Goal: Task Accomplishment & Management: Use online tool/utility

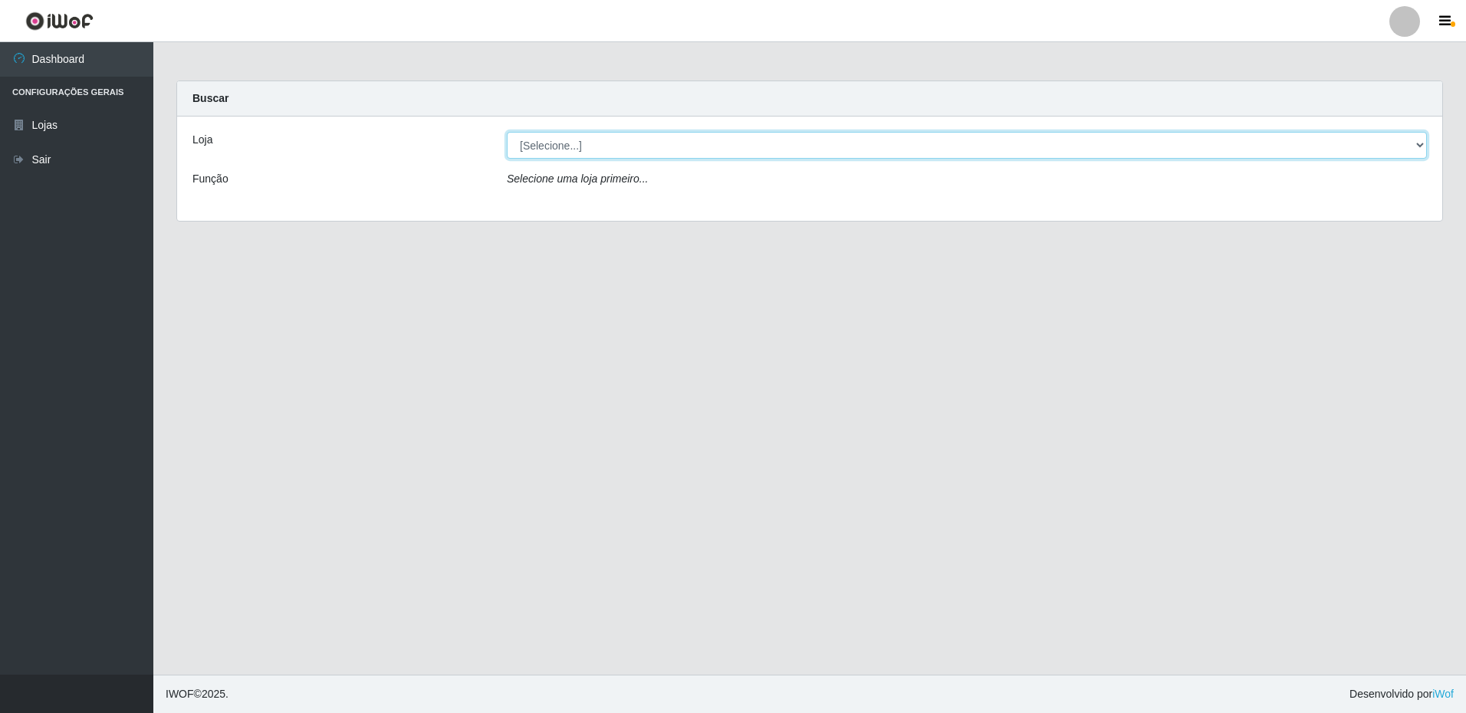
click at [1333, 145] on select "[Selecione...] Extrabom - Loja 16 [GEOGRAPHIC_DATA]" at bounding box center [967, 145] width 920 height 27
select select "450"
click at [507, 132] on select "[Selecione...] Extrabom - Loja 16 [GEOGRAPHIC_DATA]" at bounding box center [967, 145] width 920 height 27
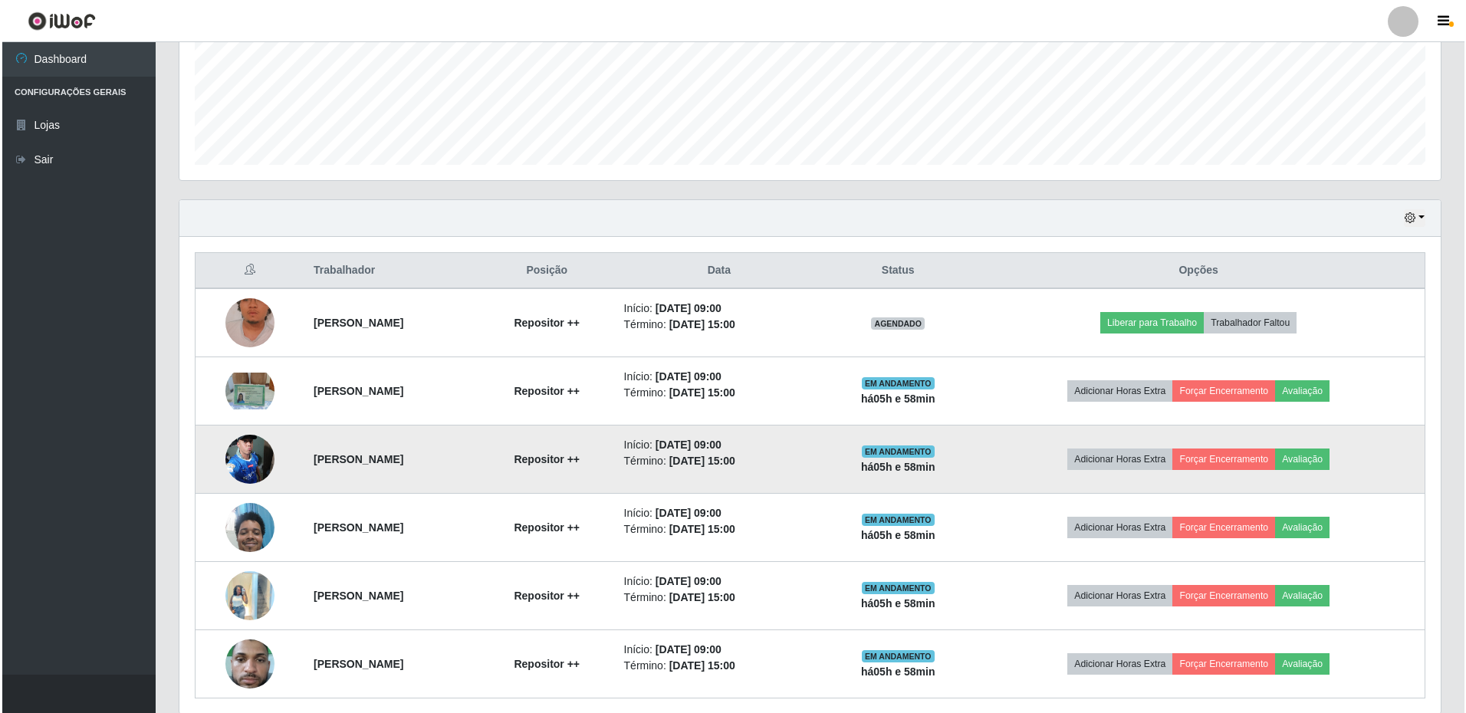
scroll to position [442, 0]
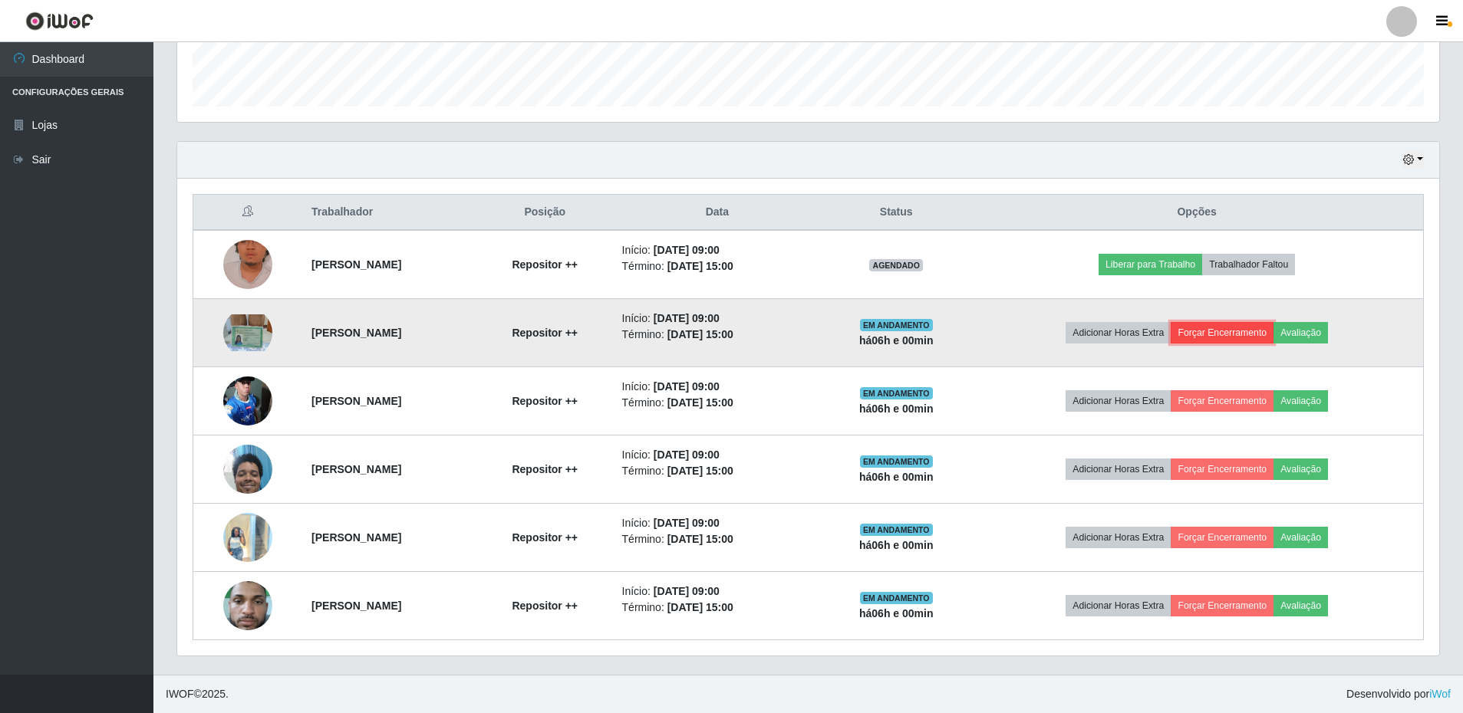
click at [1232, 327] on button "Forçar Encerramento" at bounding box center [1221, 332] width 103 height 21
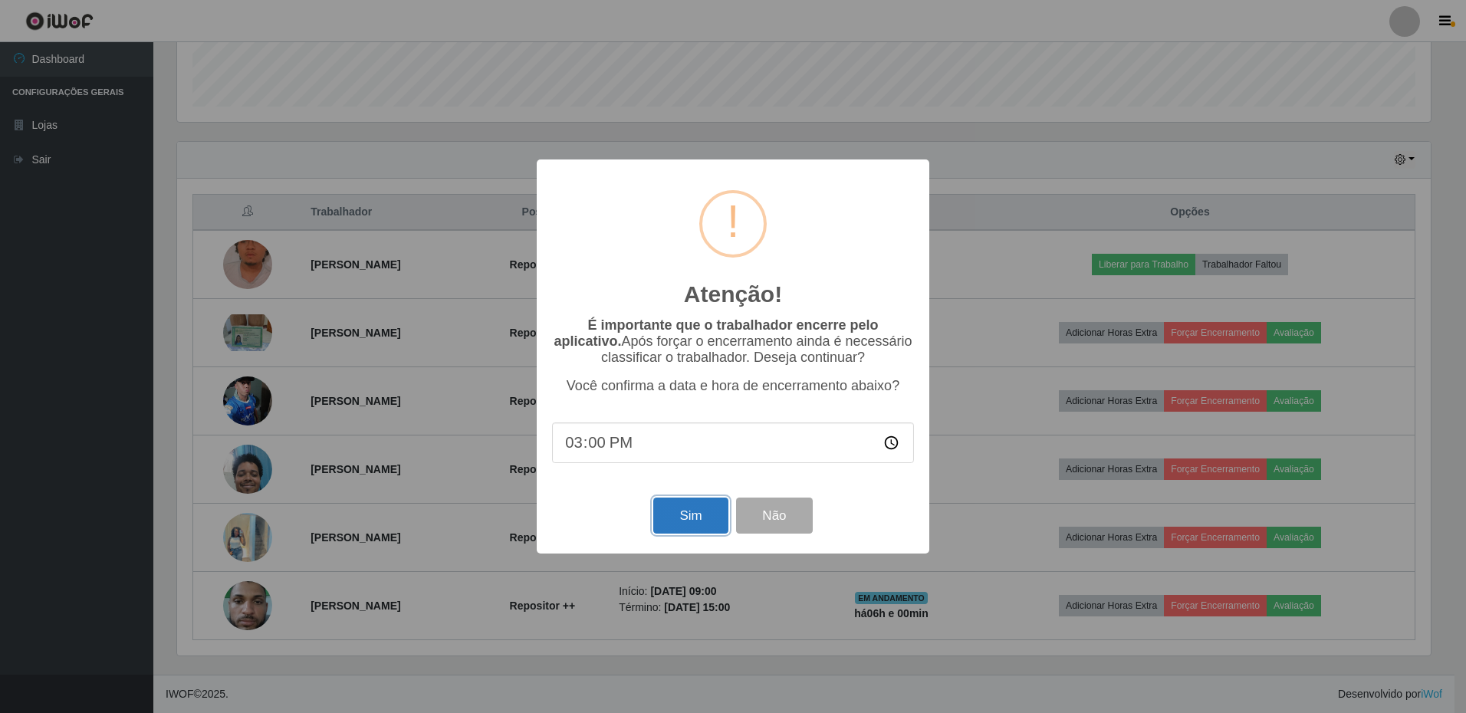
click at [701, 525] on button "Sim" at bounding box center [690, 516] width 74 height 36
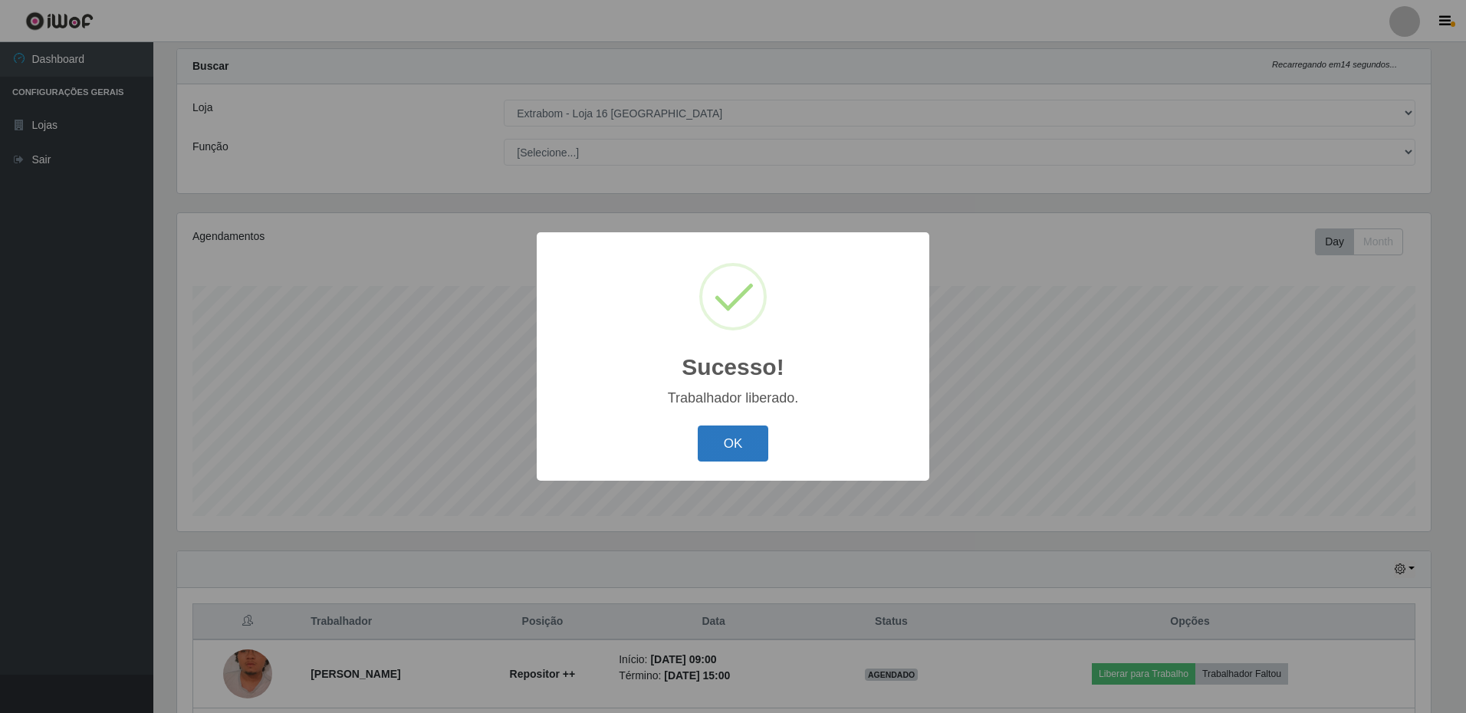
click at [744, 437] on button "OK" at bounding box center [733, 444] width 71 height 36
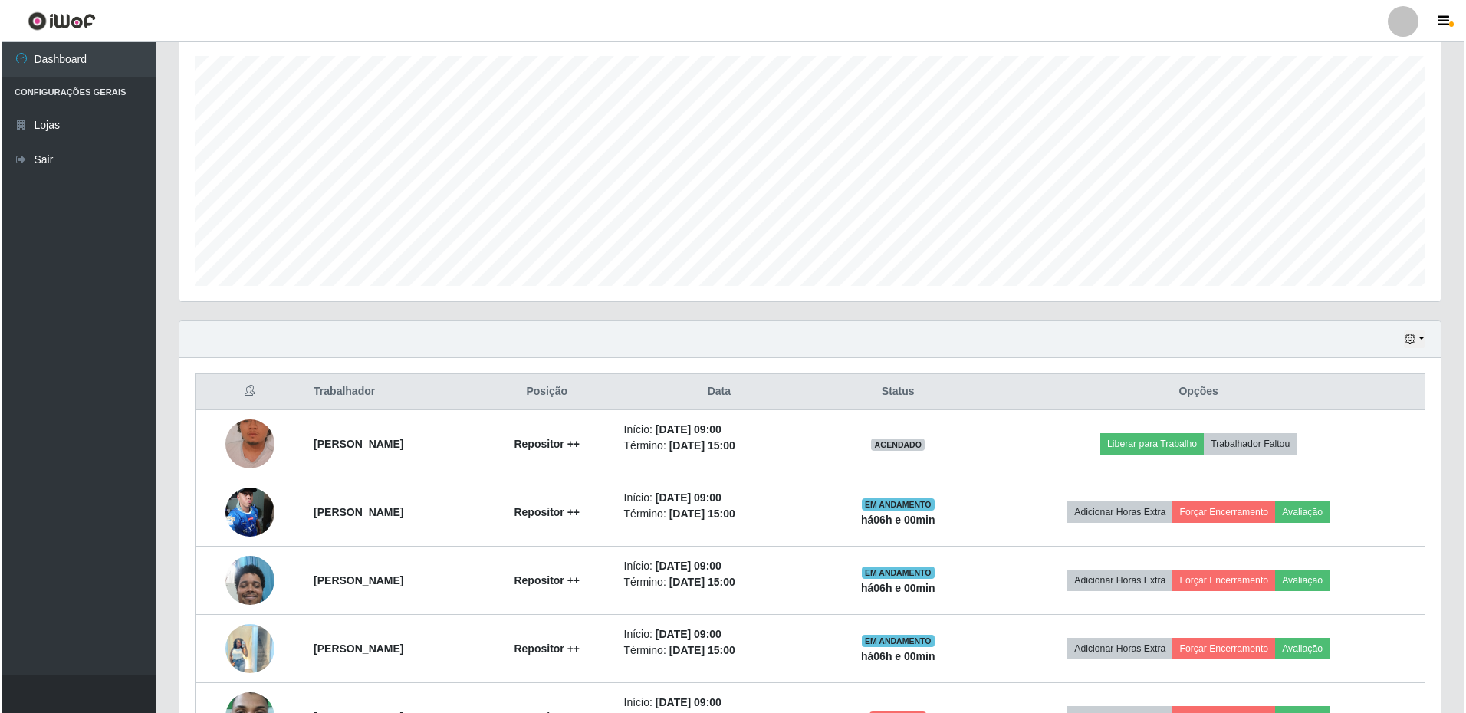
scroll to position [297, 0]
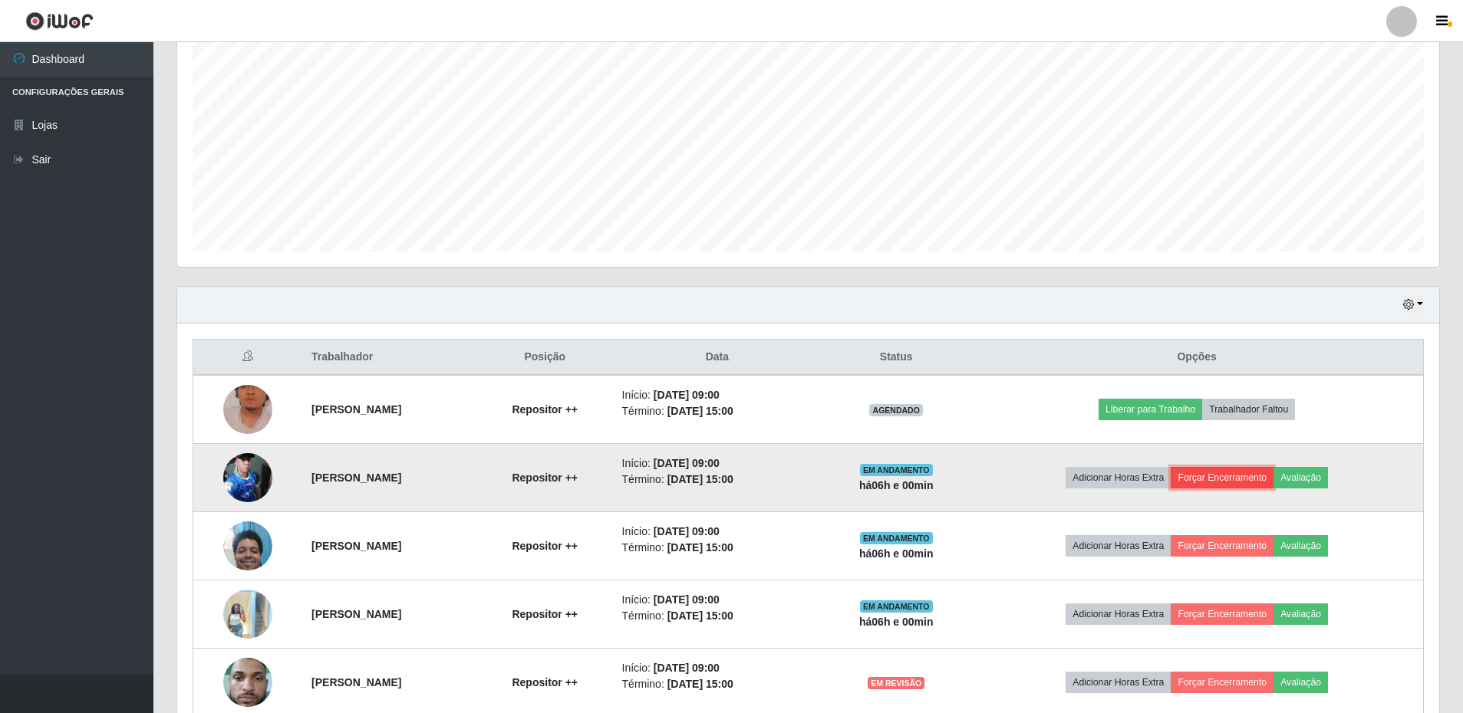
click at [1263, 481] on button "Forçar Encerramento" at bounding box center [1221, 477] width 103 height 21
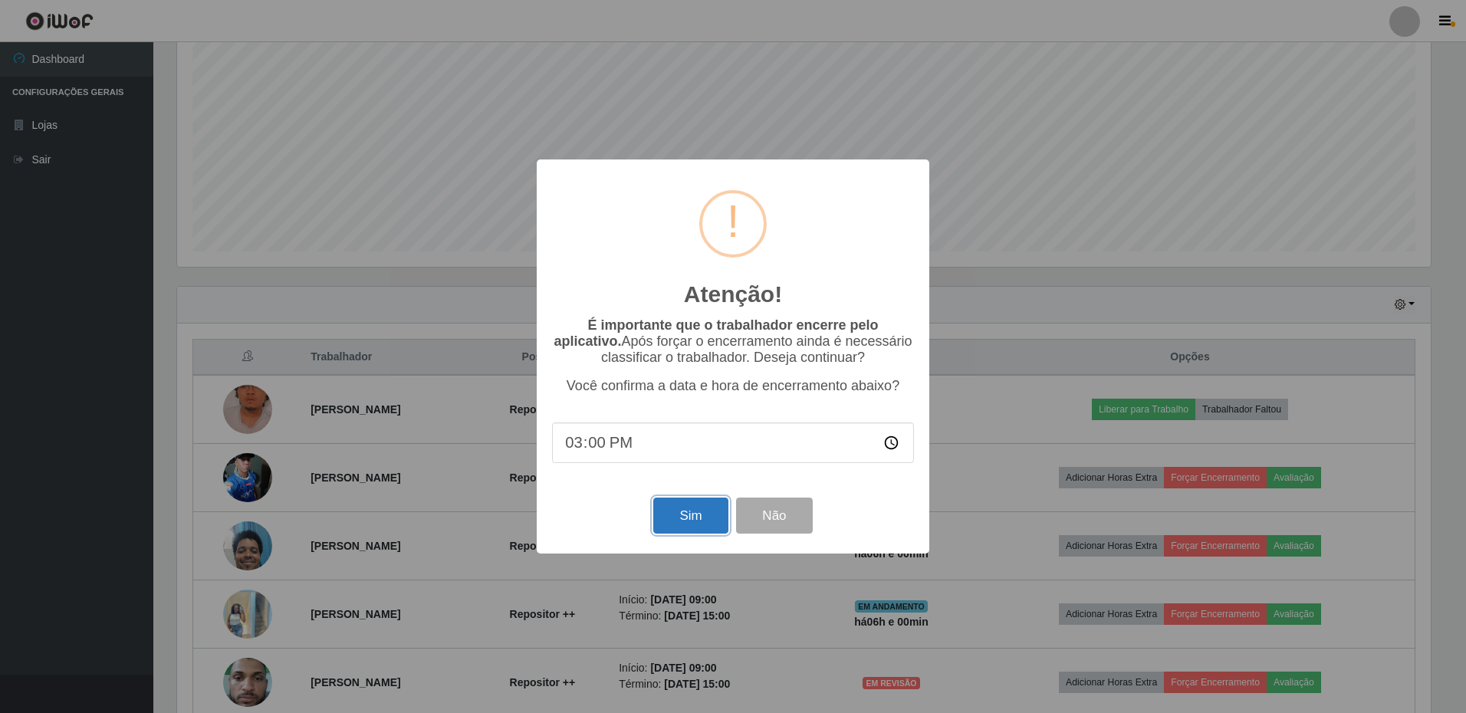
click at [690, 519] on button "Sim" at bounding box center [690, 516] width 74 height 36
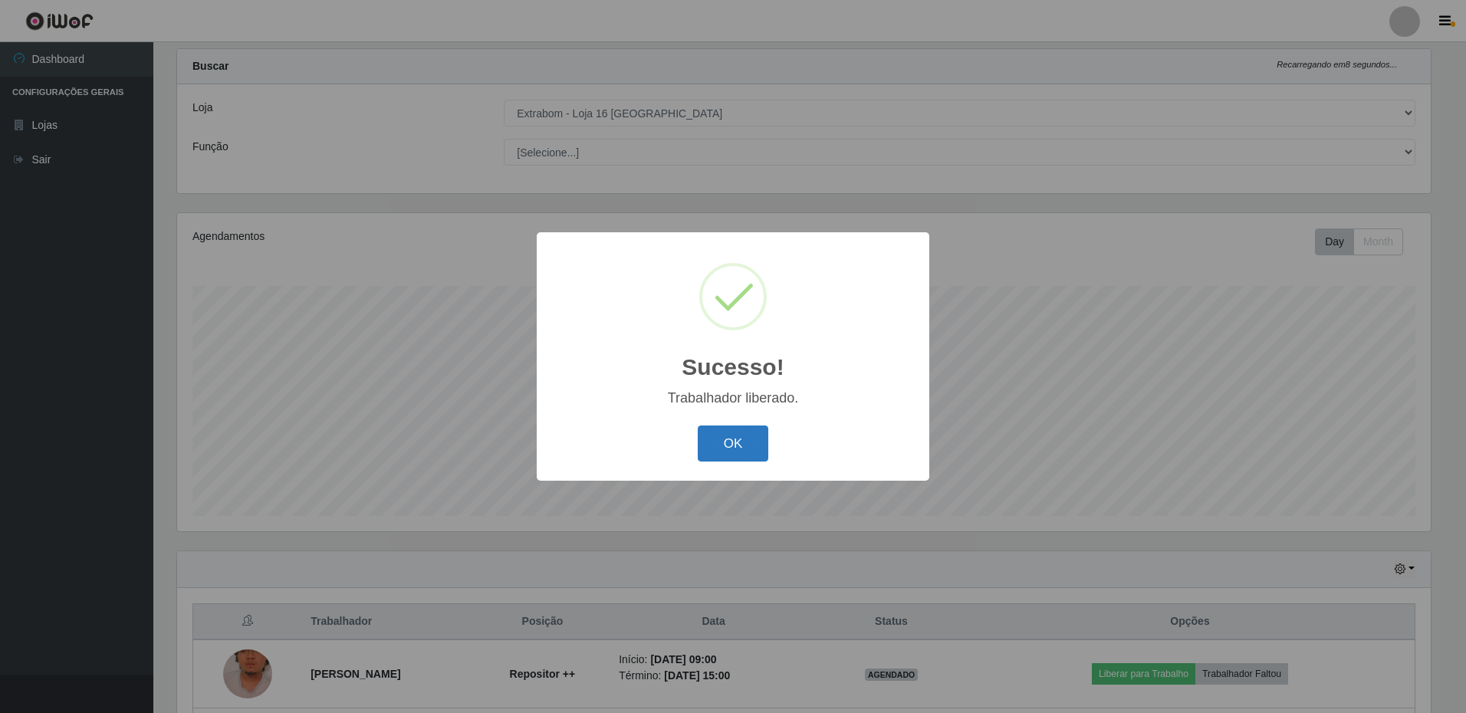
click at [729, 452] on button "OK" at bounding box center [733, 444] width 71 height 36
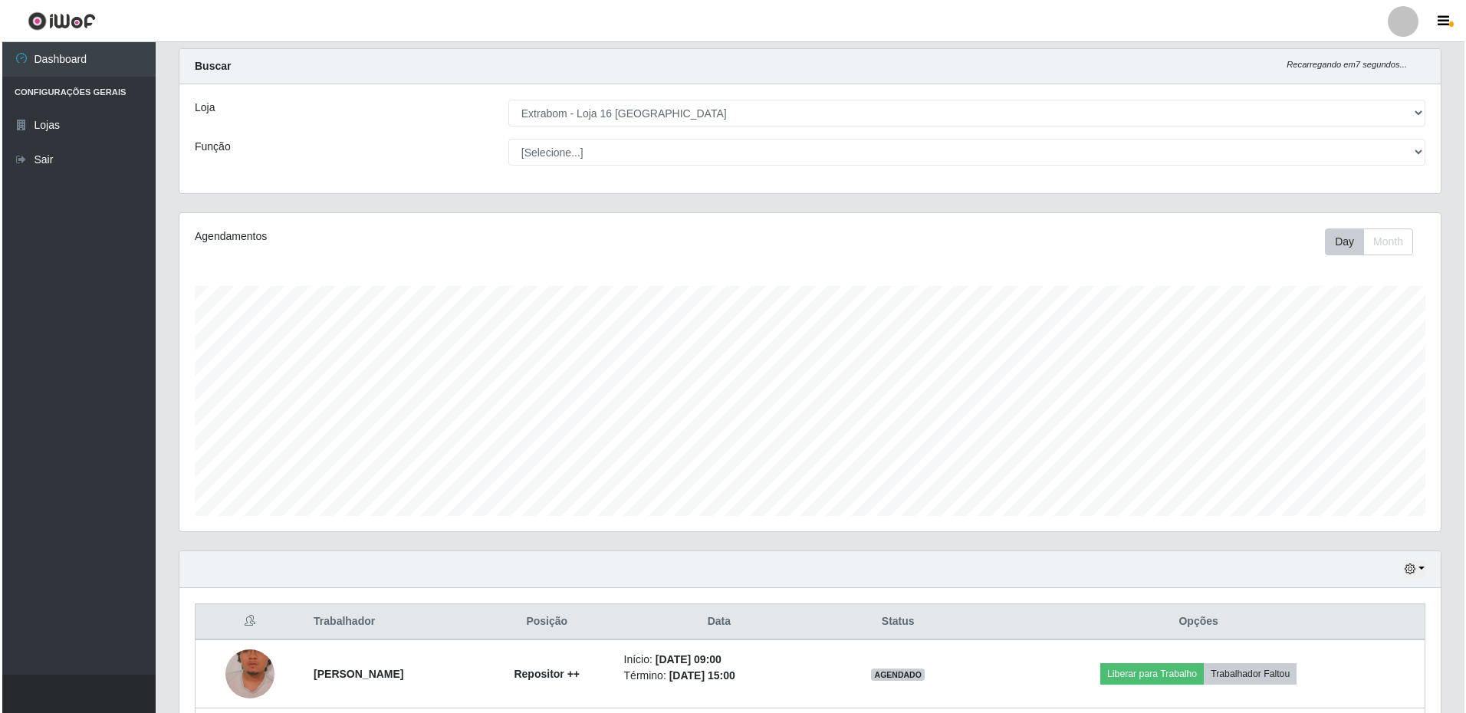
scroll to position [262, 0]
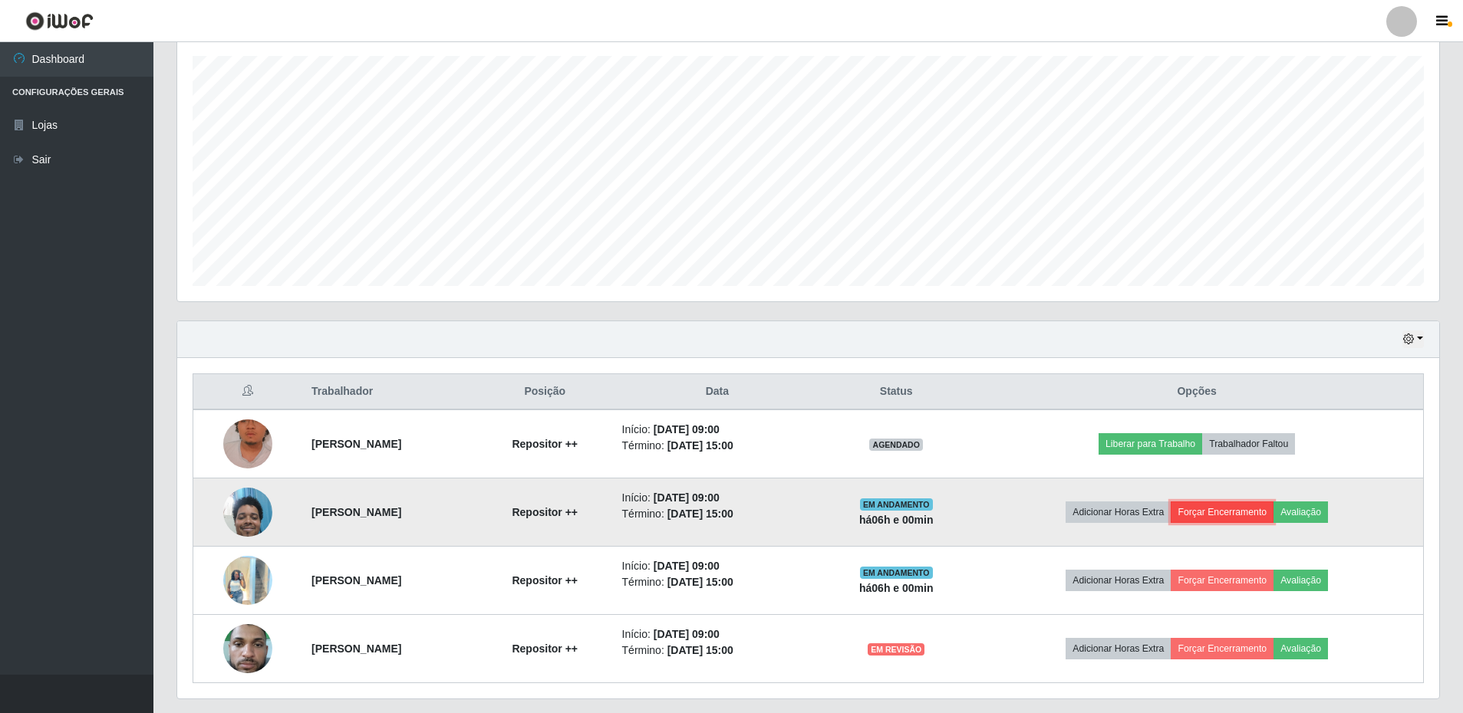
click at [1271, 512] on button "Forçar Encerramento" at bounding box center [1221, 512] width 103 height 21
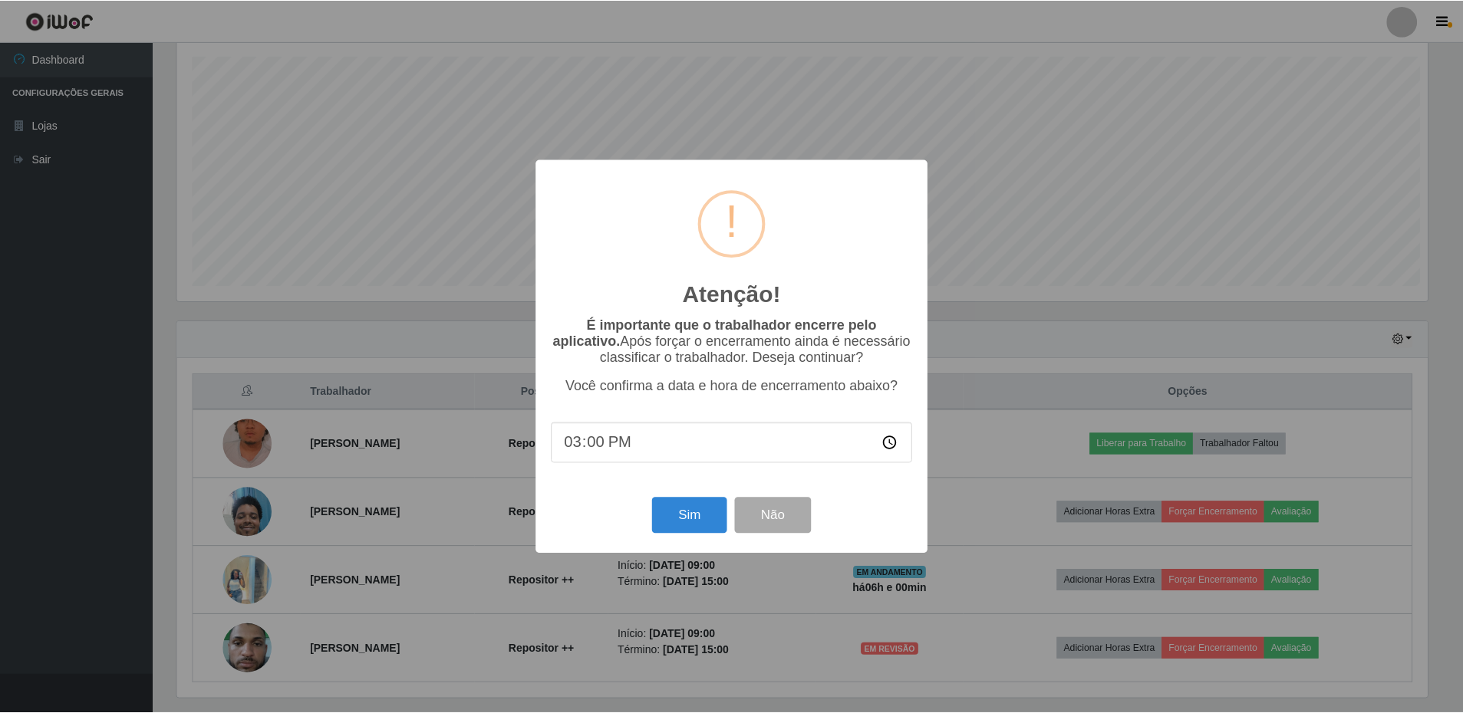
scroll to position [318, 1254]
click at [712, 518] on button "Sim" at bounding box center [690, 516] width 74 height 36
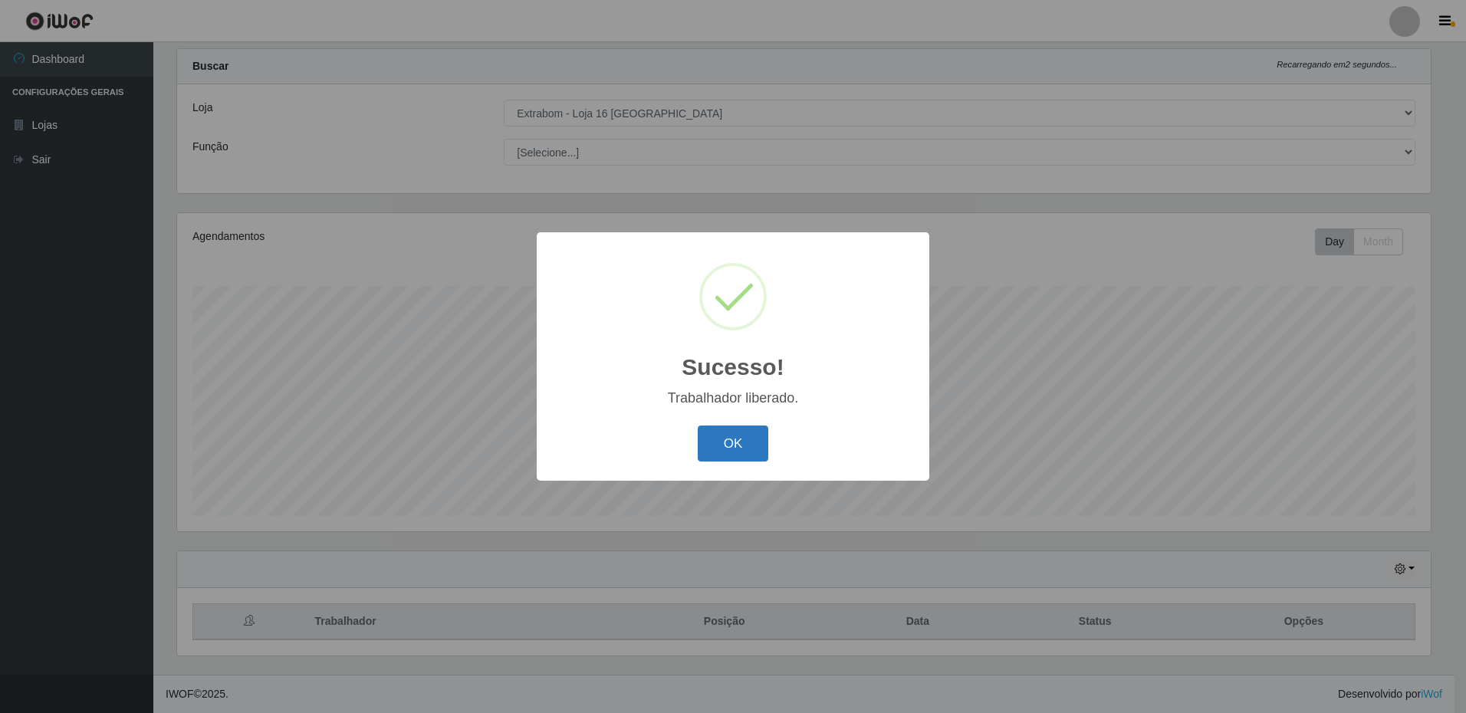
drag, startPoint x: 709, startPoint y: 449, endPoint x: 1114, endPoint y: 496, distance: 406.9
click at [711, 449] on button "OK" at bounding box center [733, 444] width 71 height 36
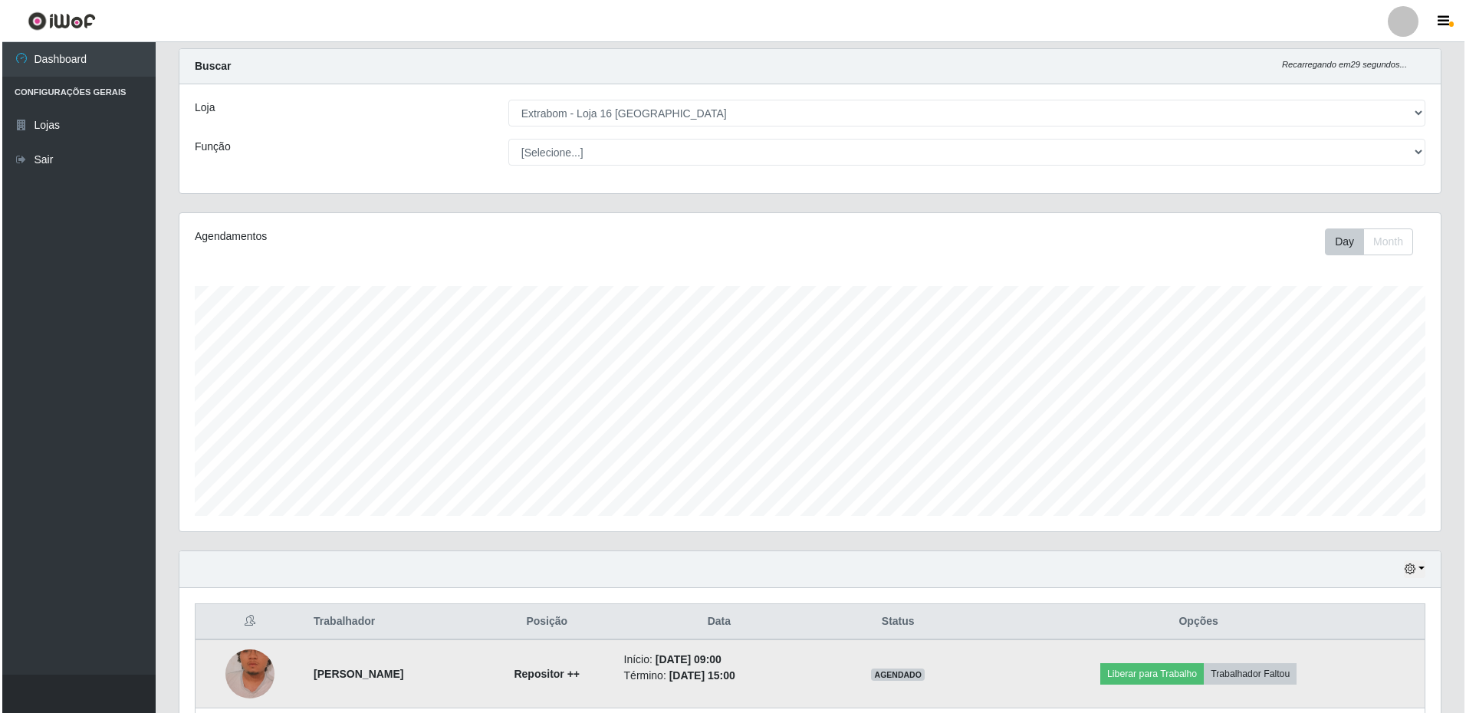
scroll to position [237, 0]
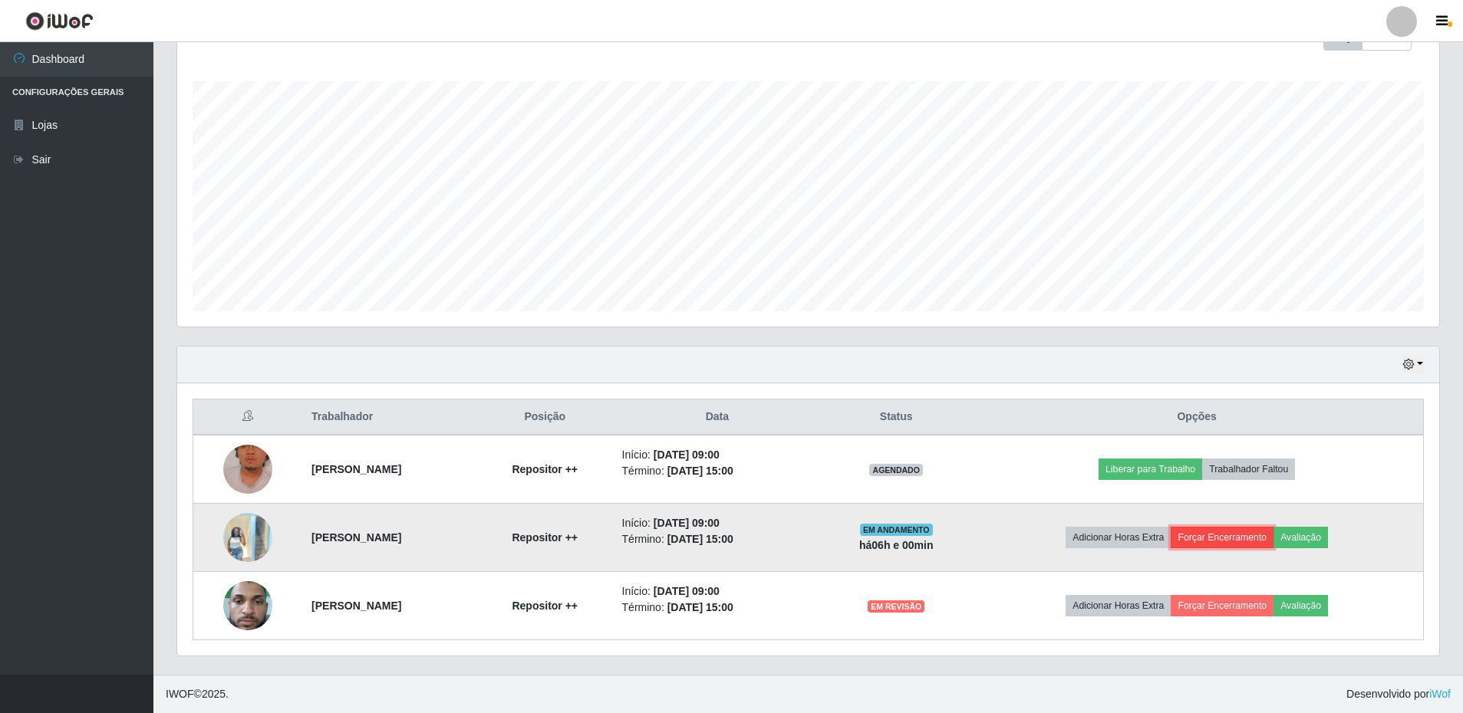
click at [1267, 537] on button "Forçar Encerramento" at bounding box center [1221, 537] width 103 height 21
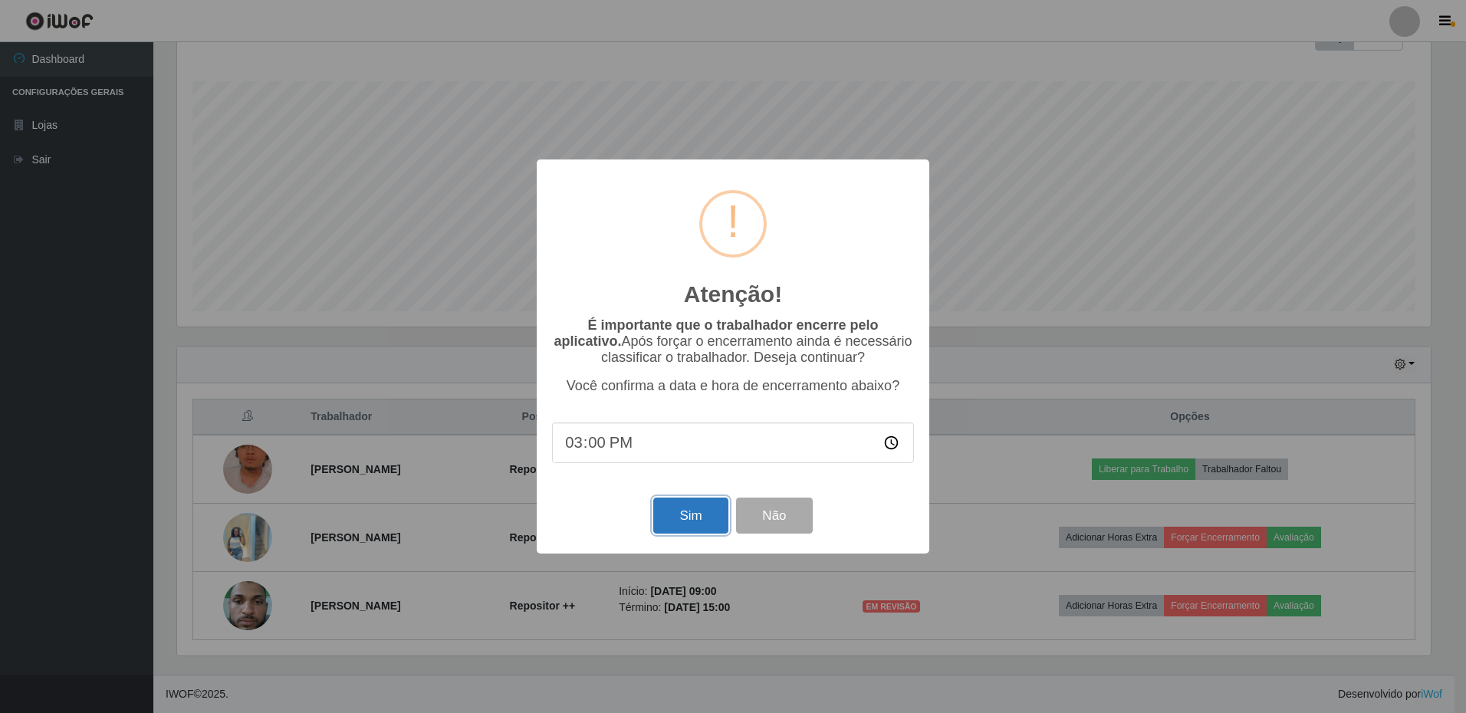
click at [703, 512] on button "Sim" at bounding box center [690, 516] width 74 height 36
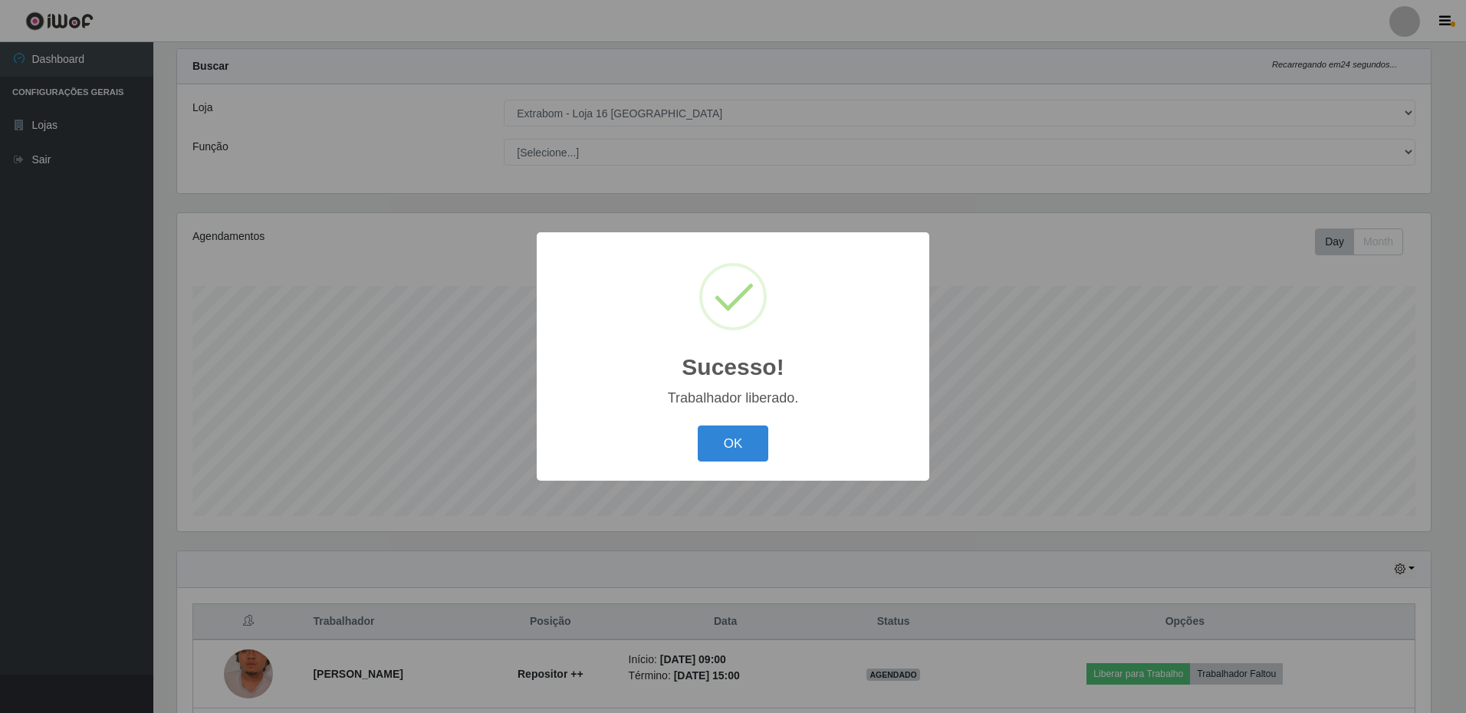
click at [738, 449] on button "OK" at bounding box center [733, 444] width 71 height 36
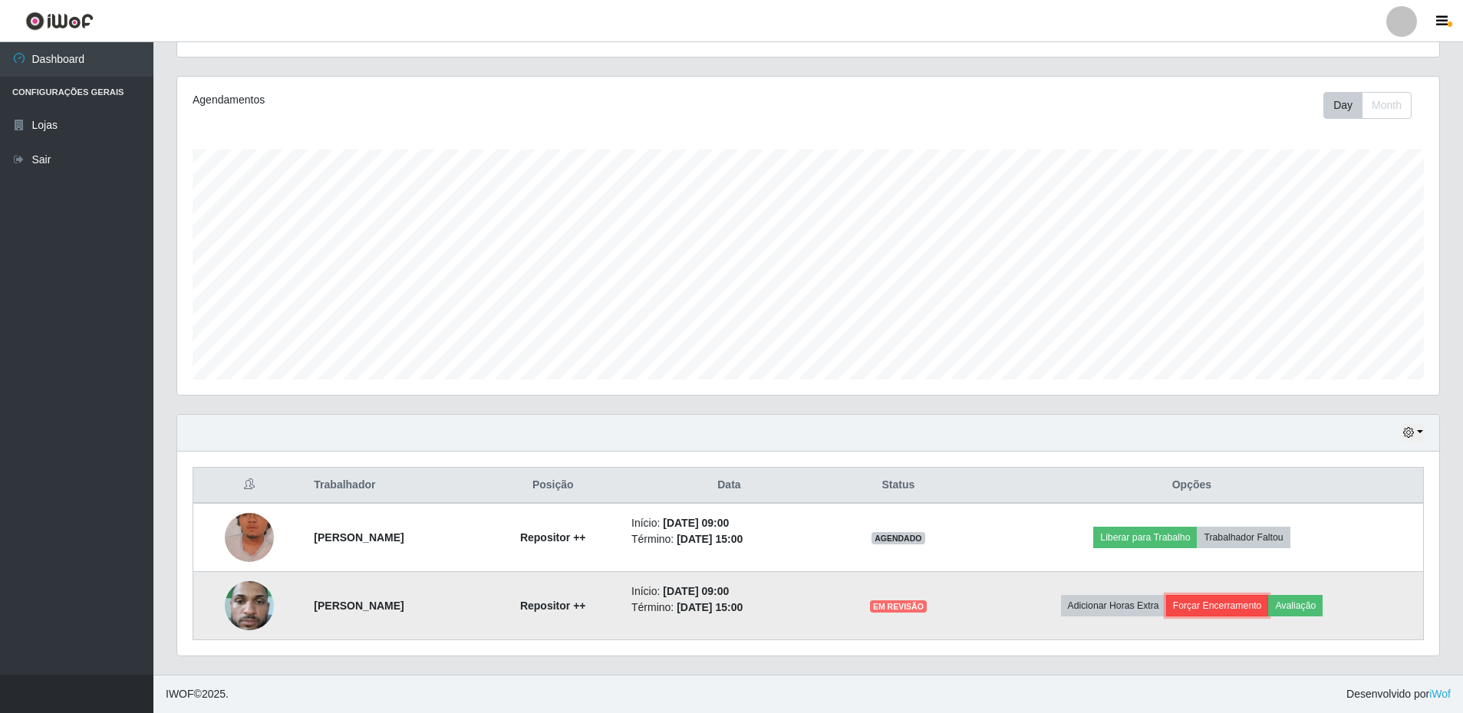
click at [1247, 607] on button "Forçar Encerramento" at bounding box center [1217, 605] width 103 height 21
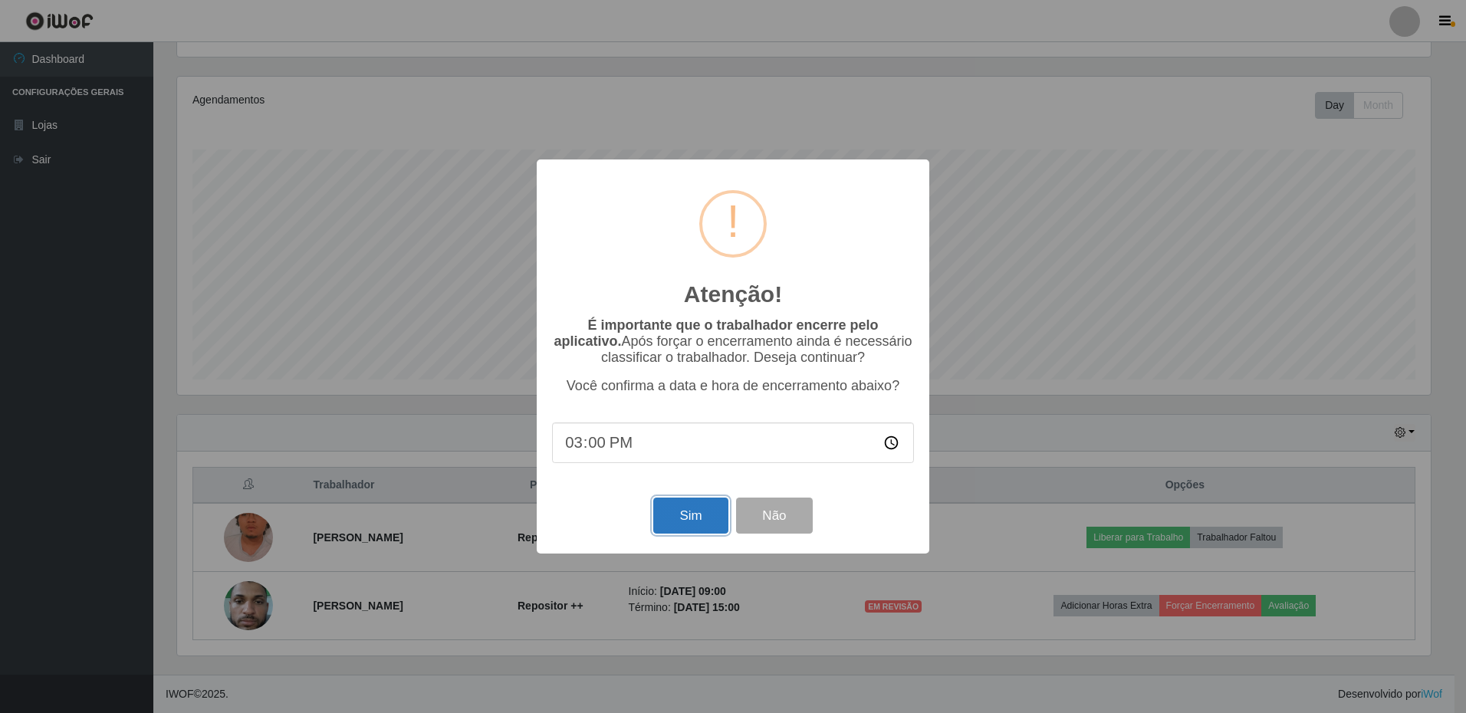
click at [709, 528] on button "Sim" at bounding box center [690, 516] width 74 height 36
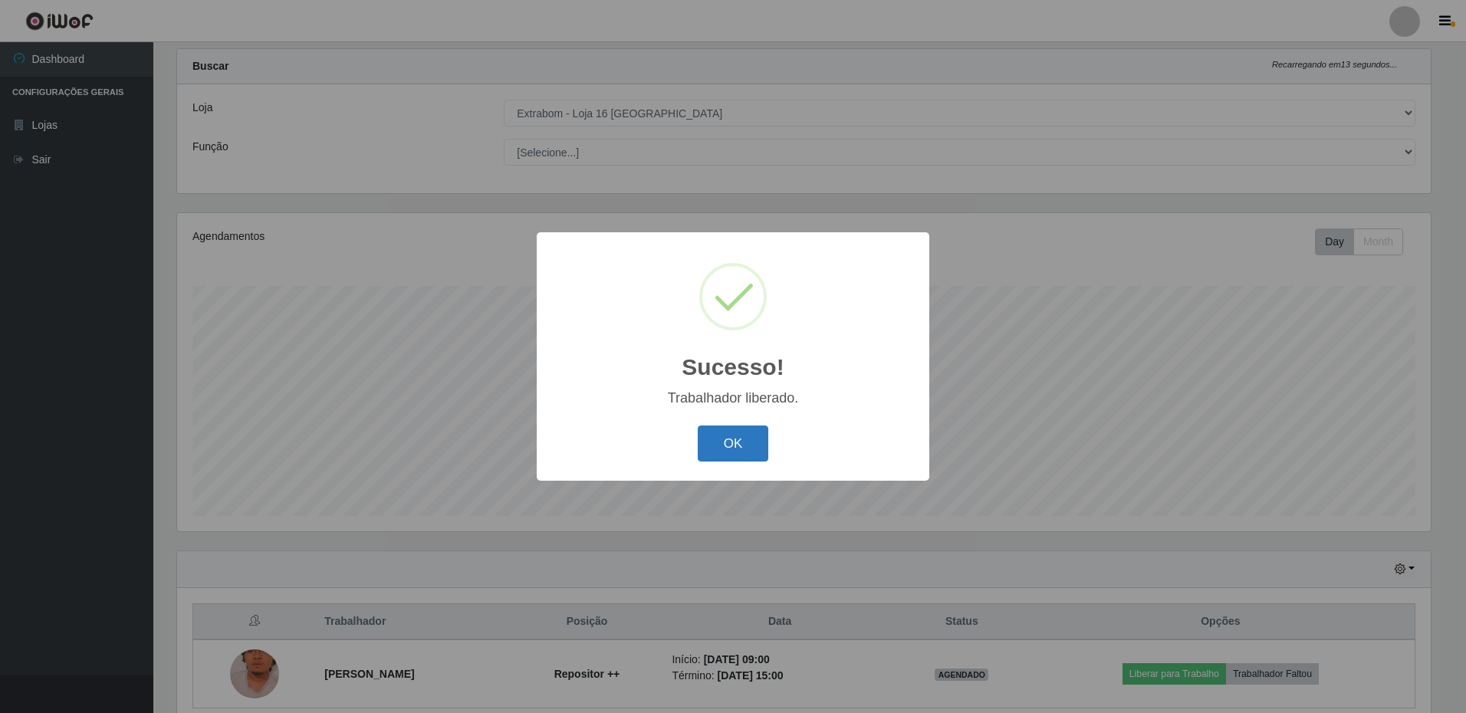
click at [731, 427] on button "OK" at bounding box center [733, 444] width 71 height 36
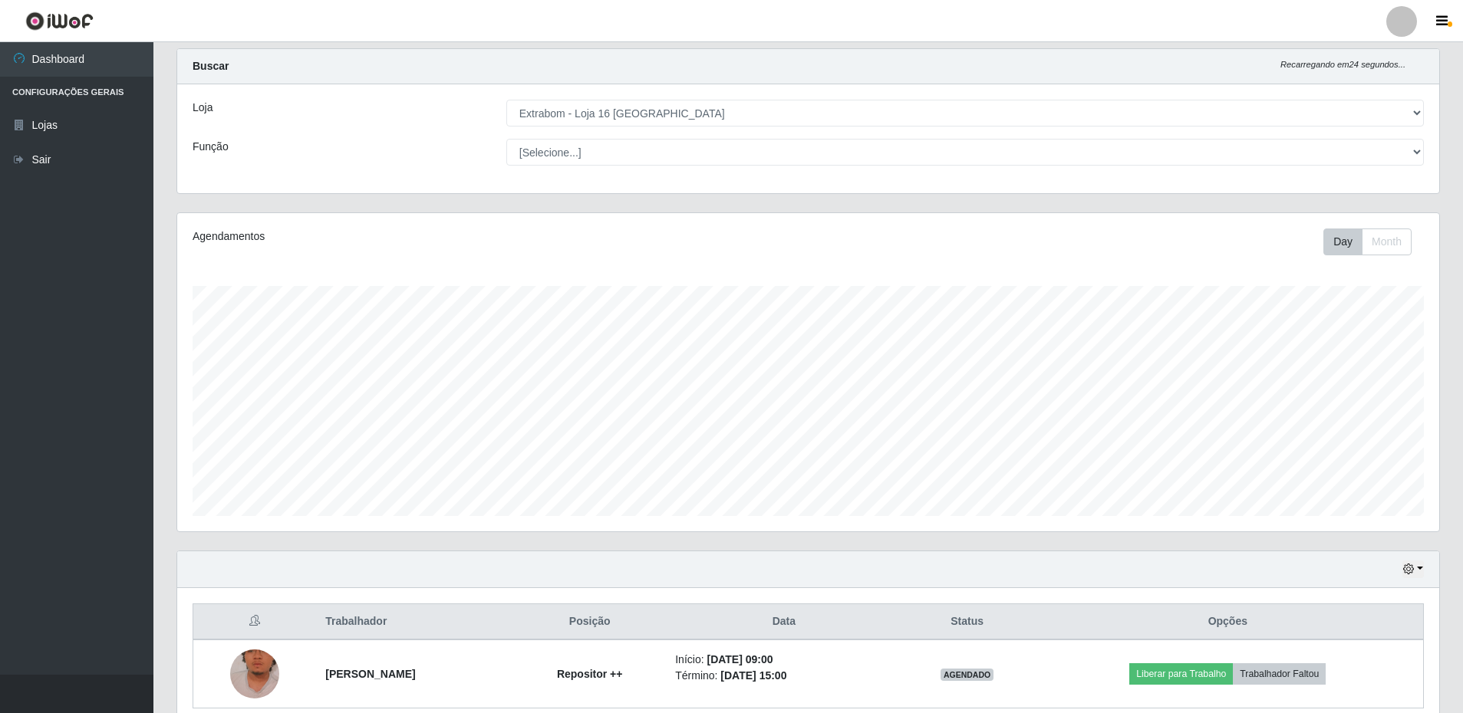
scroll to position [100, 0]
